Goal: Transaction & Acquisition: Purchase product/service

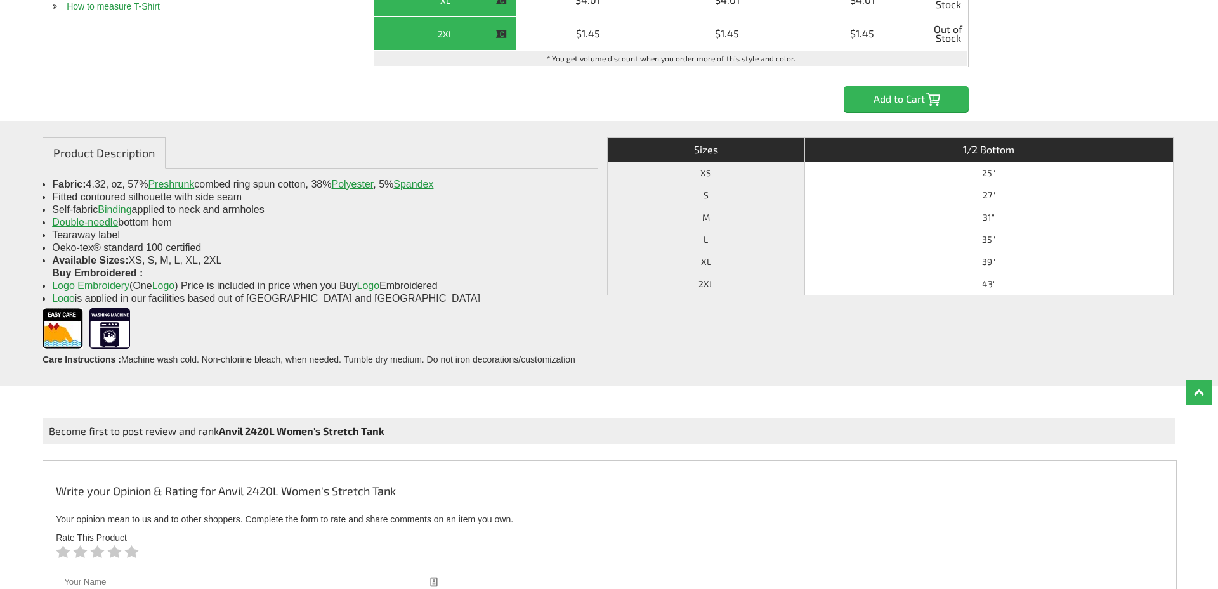
scroll to position [557, 0]
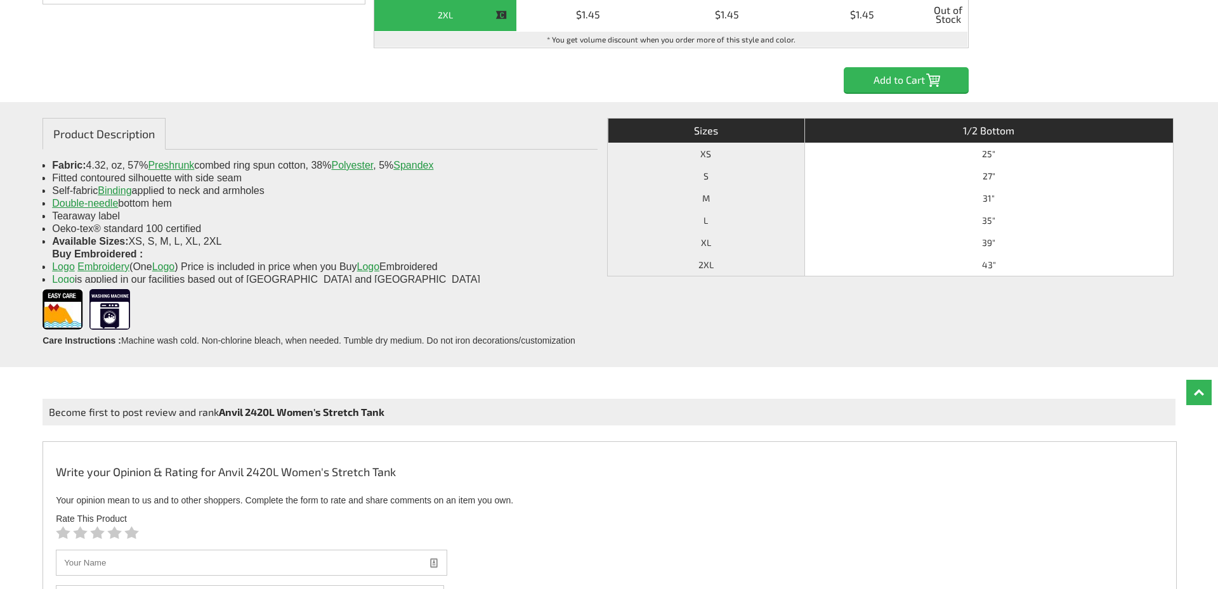
click at [0, 0] on link "Bella + Canvas" at bounding box center [0, 0] width 0 height 0
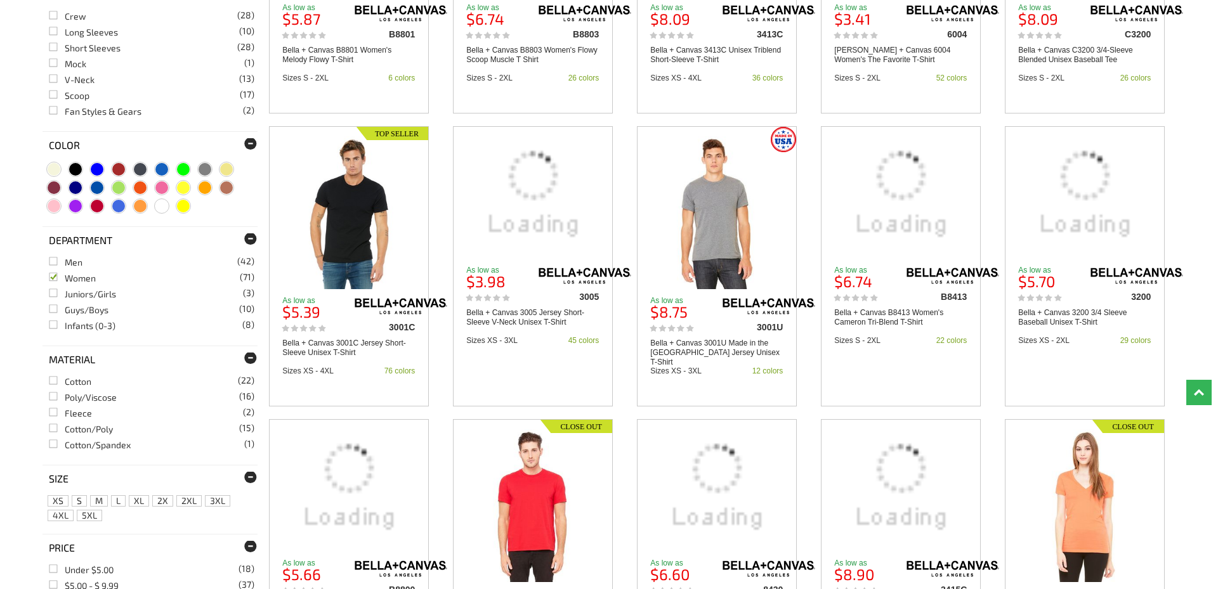
scroll to position [625, 0]
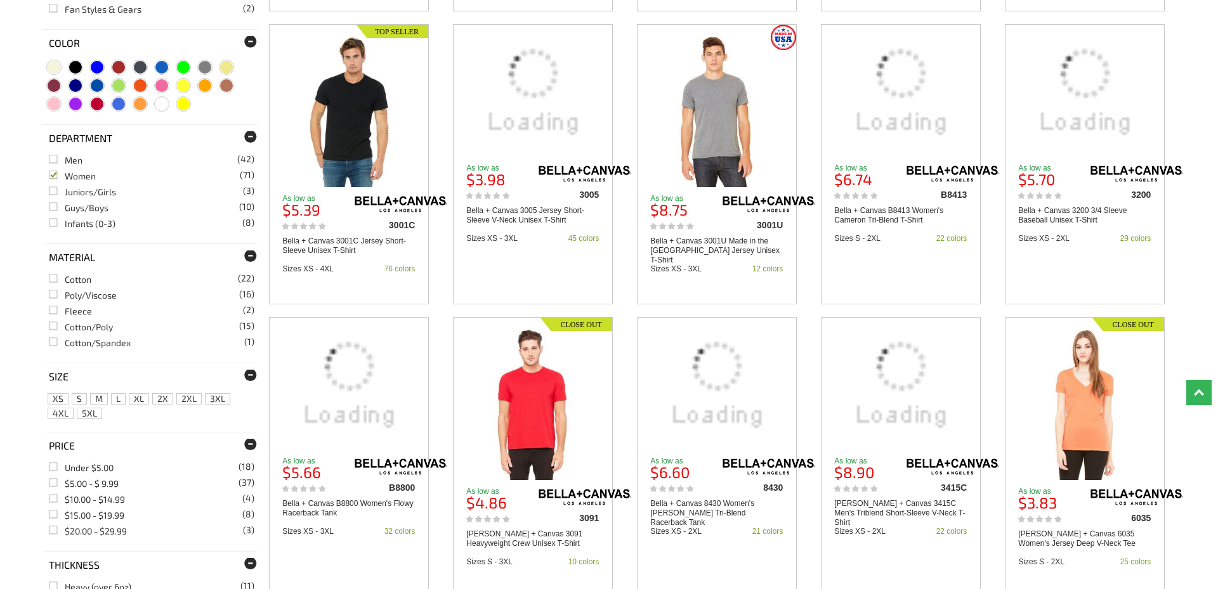
click at [0, 0] on link "Dress (21)" at bounding box center [0, 0] width 0 height 0
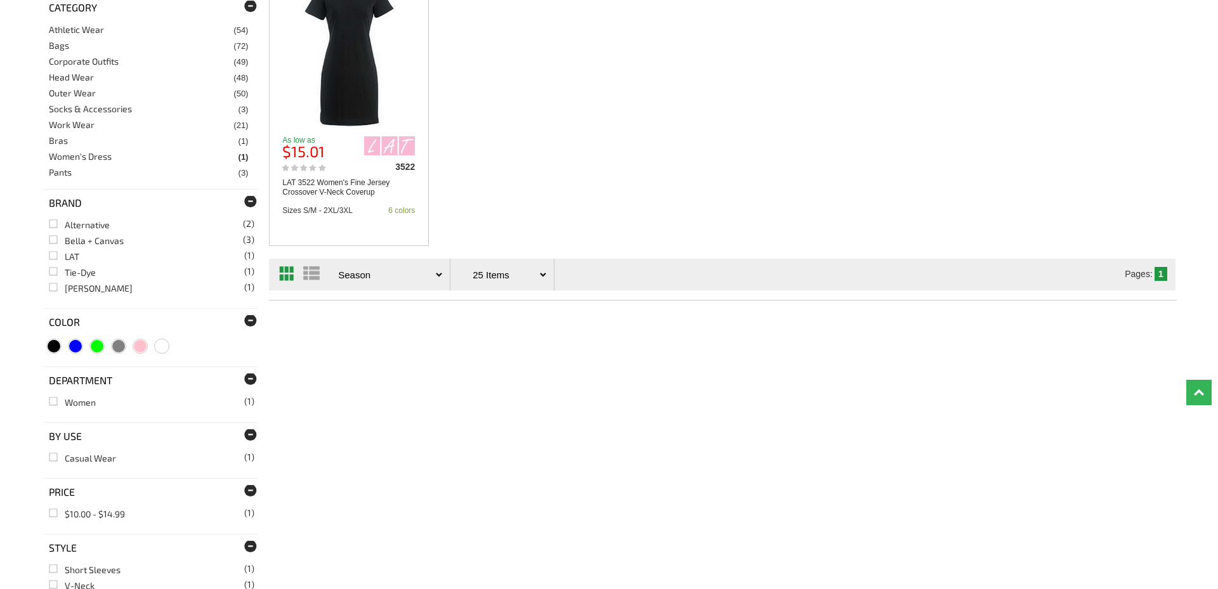
scroll to position [391, 0]
click at [0, 0] on link "Dress (21)" at bounding box center [0, 0] width 0 height 0
